Goal: Information Seeking & Learning: Learn about a topic

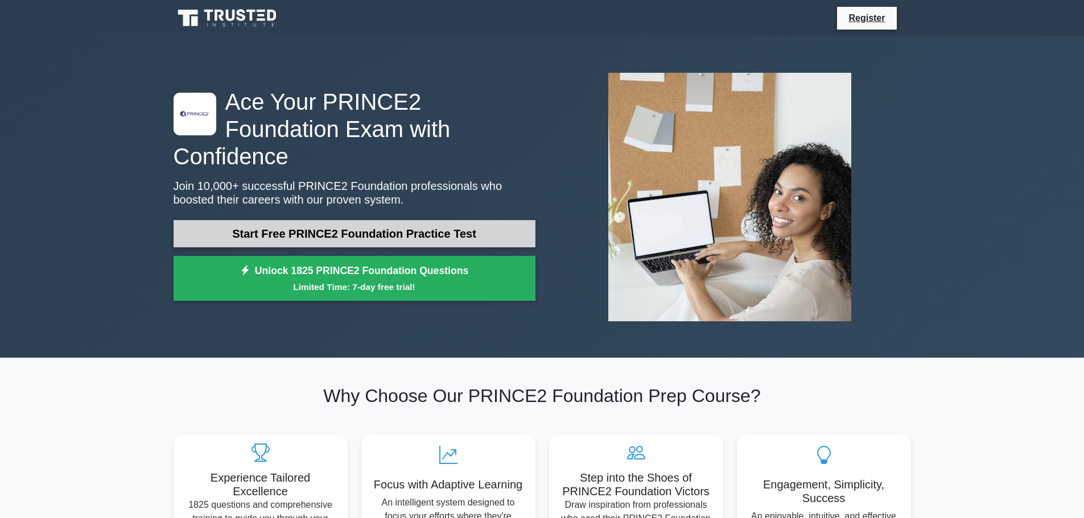
click at [346, 220] on link "Start Free PRINCE2 Foundation Practice Test" at bounding box center [354, 233] width 362 height 27
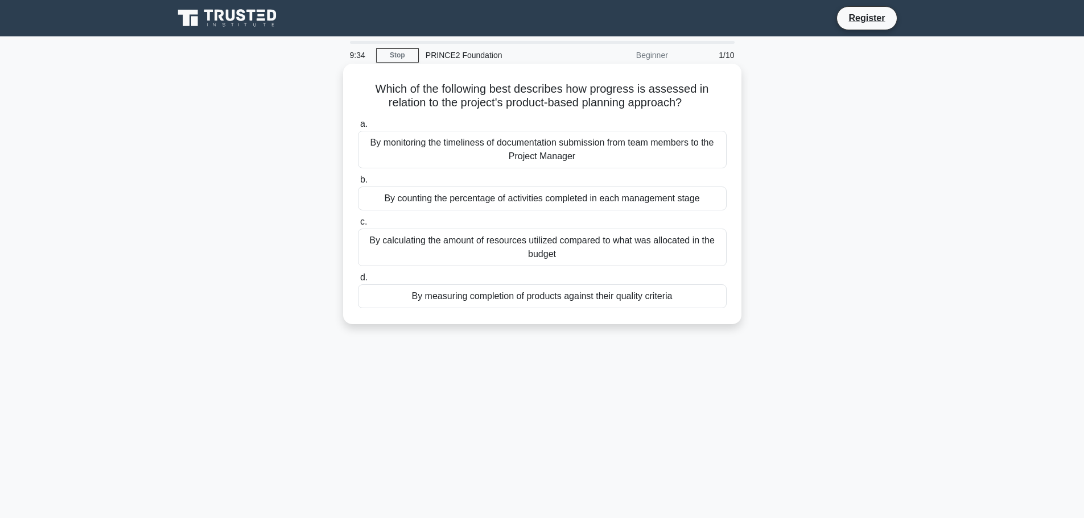
click at [524, 301] on div "By measuring completion of products against their quality criteria" at bounding box center [542, 296] width 369 height 24
click at [358, 282] on input "d. By measuring completion of products against their quality criteria" at bounding box center [358, 277] width 0 height 7
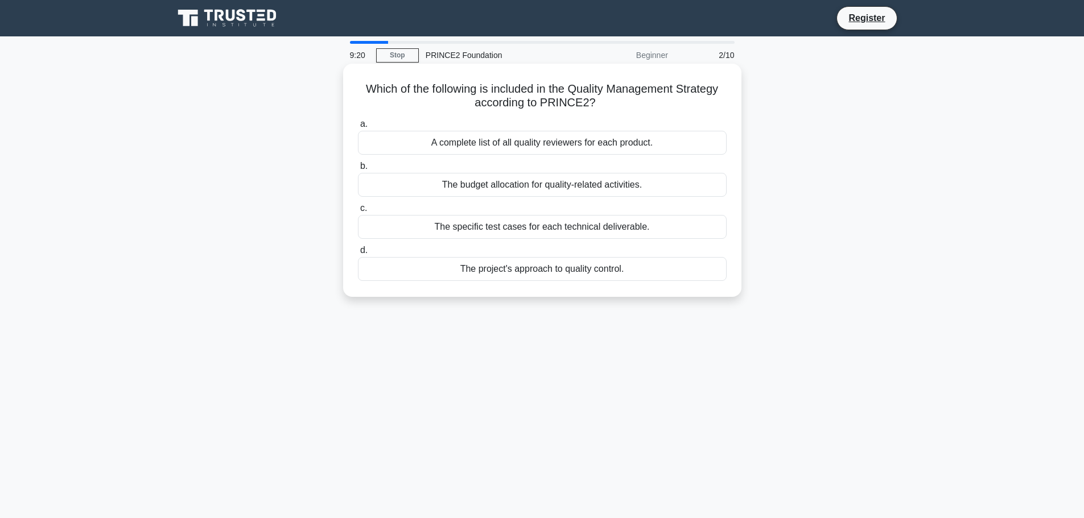
click at [540, 275] on div "The project's approach to quality control." at bounding box center [542, 269] width 369 height 24
click at [358, 254] on input "d. The project's approach to quality control." at bounding box center [358, 250] width 0 height 7
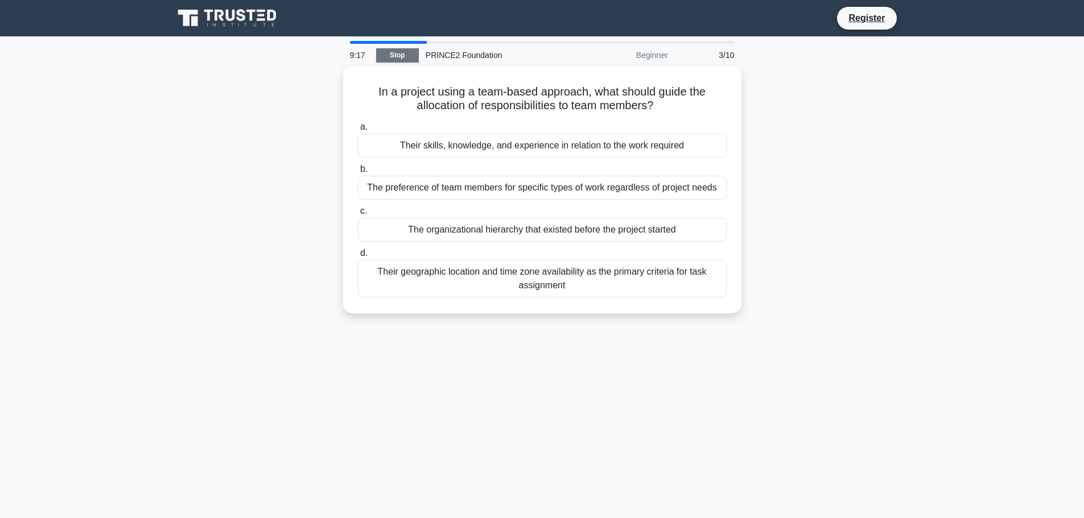
click at [409, 59] on link "Stop" at bounding box center [397, 55] width 43 height 14
